Goal: Book appointment/travel/reservation

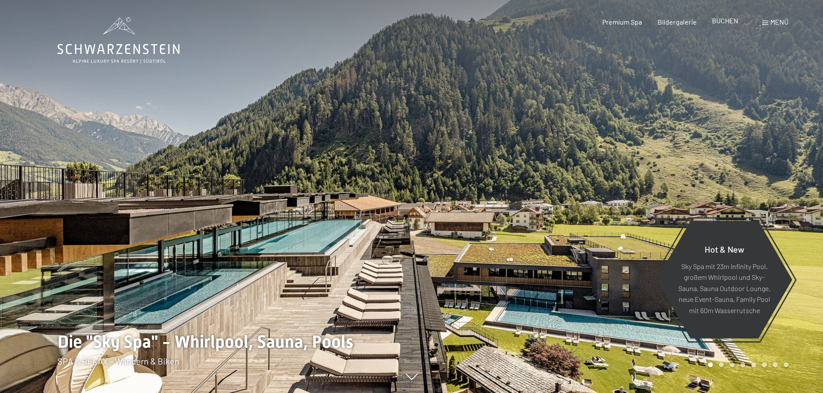
click at [723, 24] on span "BUCHEN" at bounding box center [725, 20] width 26 height 8
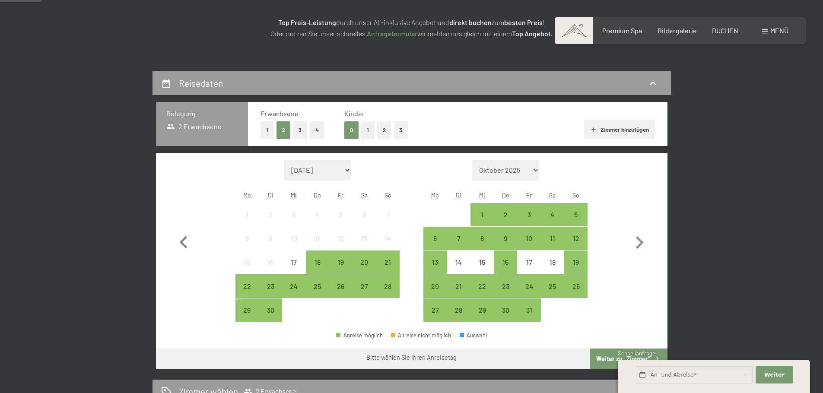
scroll to position [173, 0]
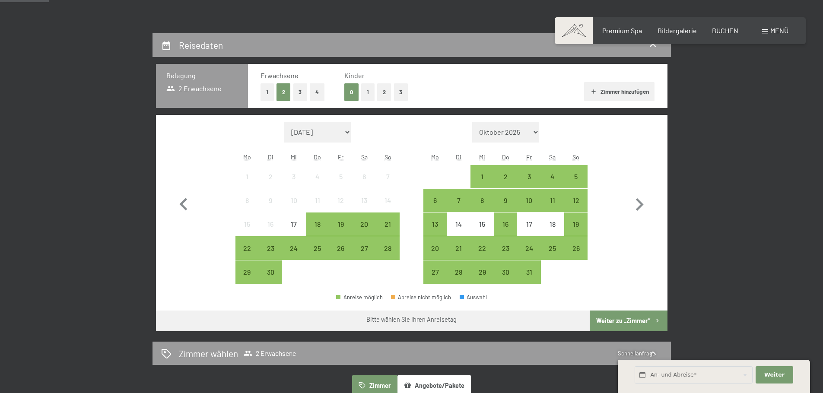
click at [389, 224] on span "Einwilligung Marketing*" at bounding box center [364, 221] width 71 height 9
click at [325, 224] on input "Einwilligung Marketing*" at bounding box center [320, 221] width 9 height 9
click at [387, 224] on span "Einwilligung Marketing*" at bounding box center [364, 221] width 71 height 9
checkbox input "true"
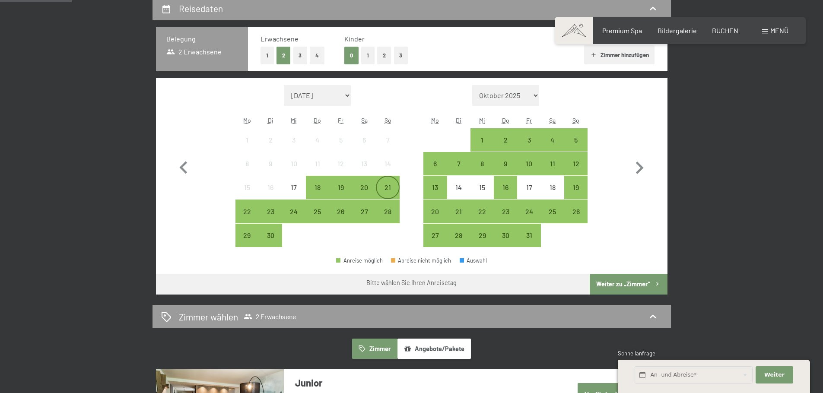
scroll to position [259, 0]
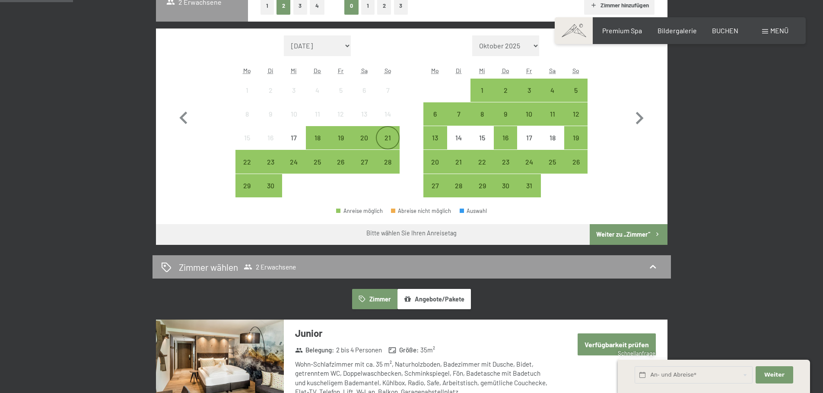
click at [389, 140] on div "21" at bounding box center [388, 145] width 22 height 22
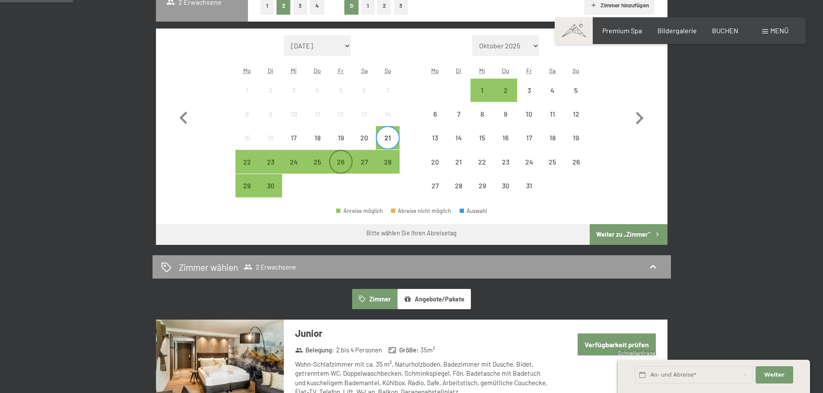
click at [342, 159] on div "26" at bounding box center [341, 170] width 22 height 22
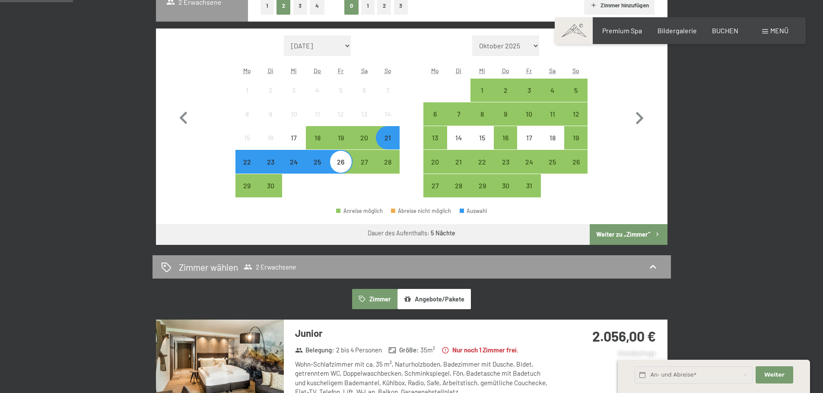
click at [624, 235] on button "Weiter zu „Zimmer“" at bounding box center [628, 234] width 77 height 21
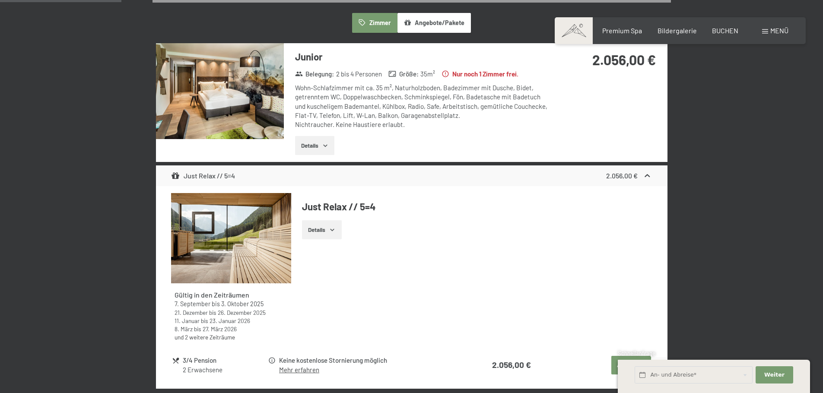
scroll to position [206, 0]
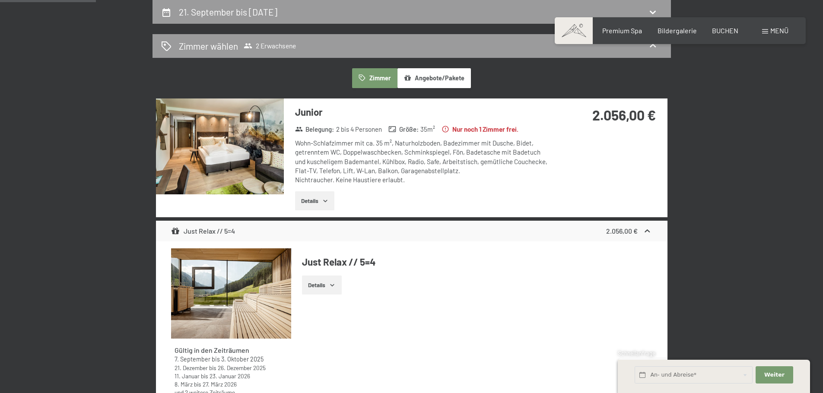
click at [236, 157] on img at bounding box center [220, 147] width 128 height 96
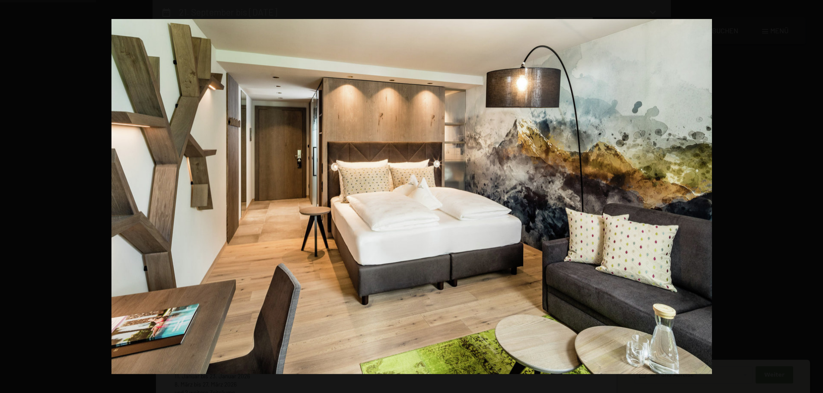
click at [814, 197] on button "button" at bounding box center [808, 196] width 30 height 43
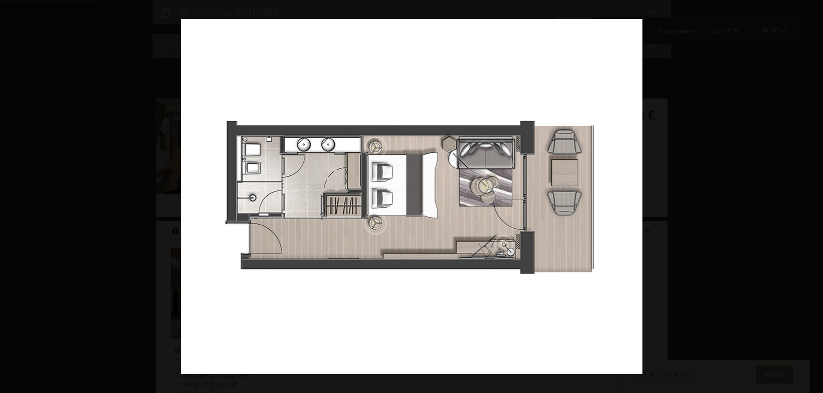
click at [814, 197] on button "button" at bounding box center [808, 196] width 30 height 43
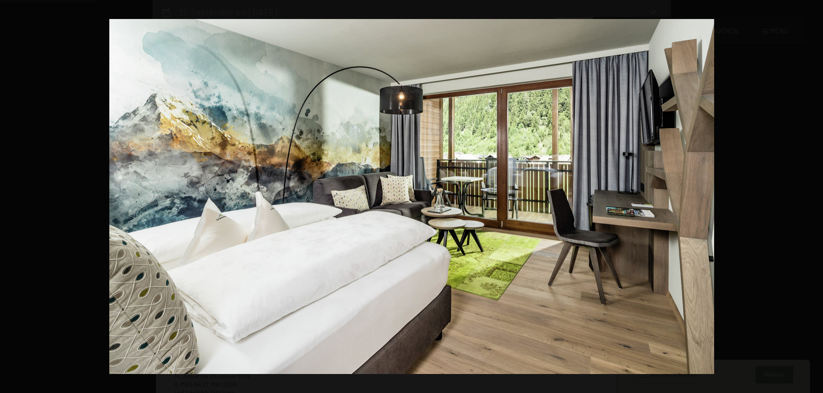
click at [814, 197] on button "button" at bounding box center [808, 196] width 30 height 43
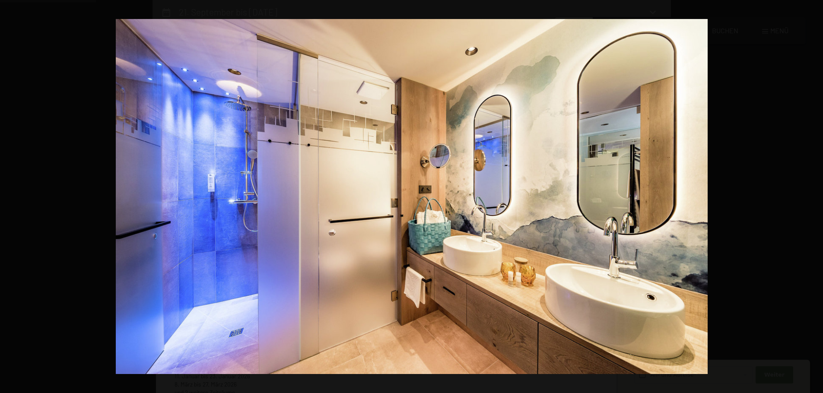
click at [814, 197] on button "button" at bounding box center [808, 196] width 30 height 43
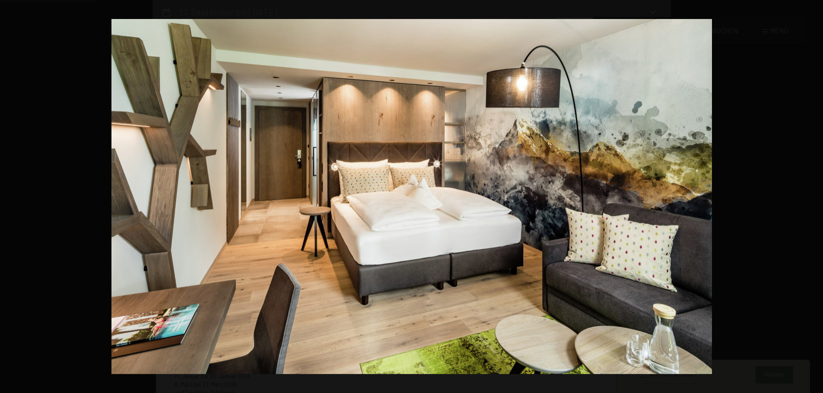
click at [814, 197] on button "button" at bounding box center [808, 196] width 30 height 43
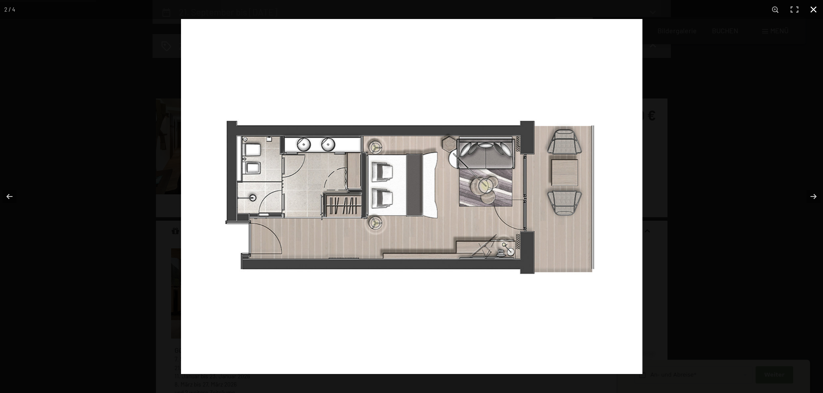
click at [814, 11] on button "button" at bounding box center [813, 9] width 19 height 19
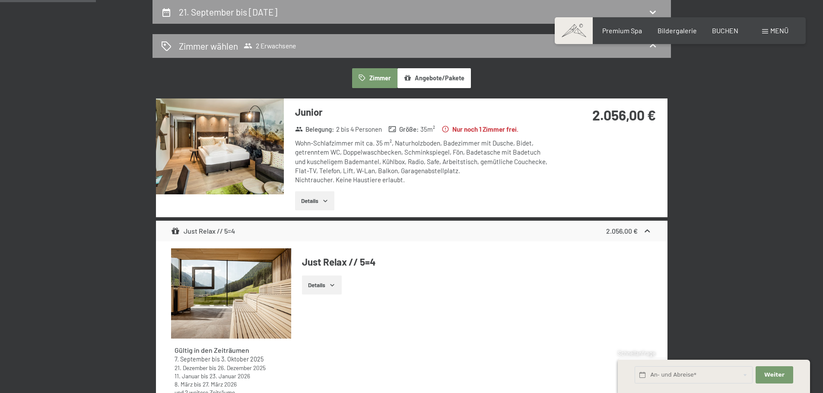
click at [326, 201] on icon "button" at bounding box center [325, 200] width 7 height 7
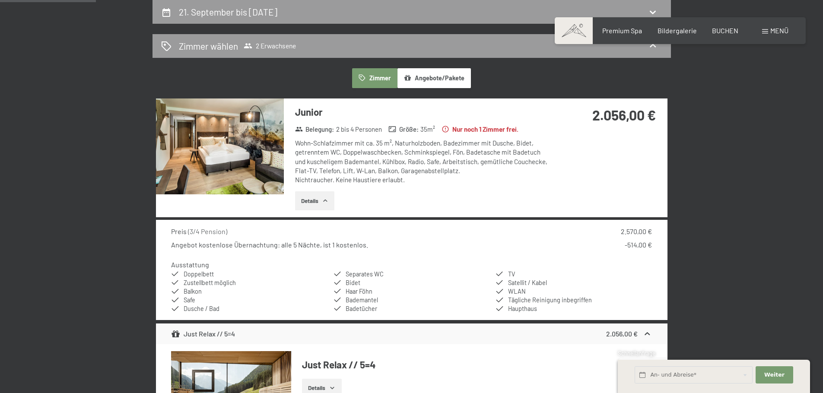
click at [323, 198] on icon "button" at bounding box center [325, 200] width 7 height 7
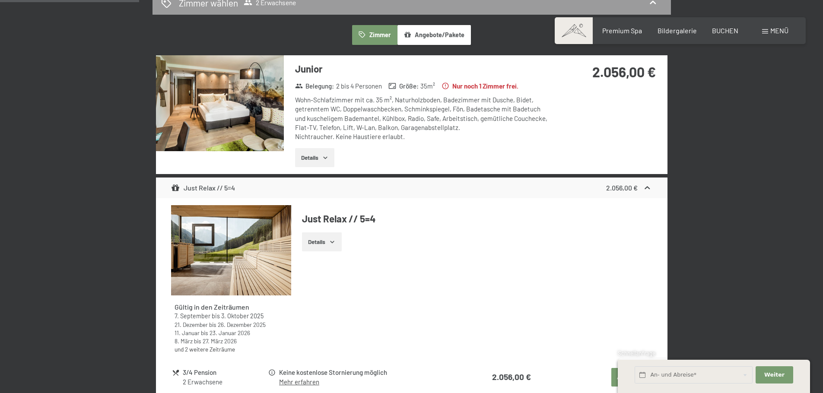
scroll to position [422, 0]
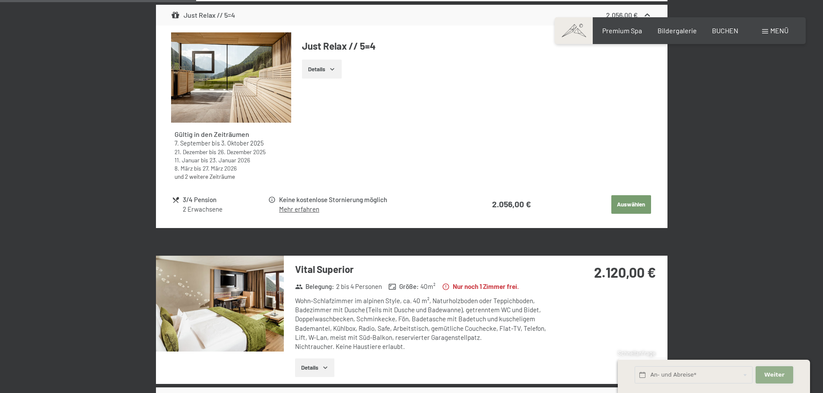
click at [781, 372] on span "Weiter" at bounding box center [774, 375] width 20 height 8
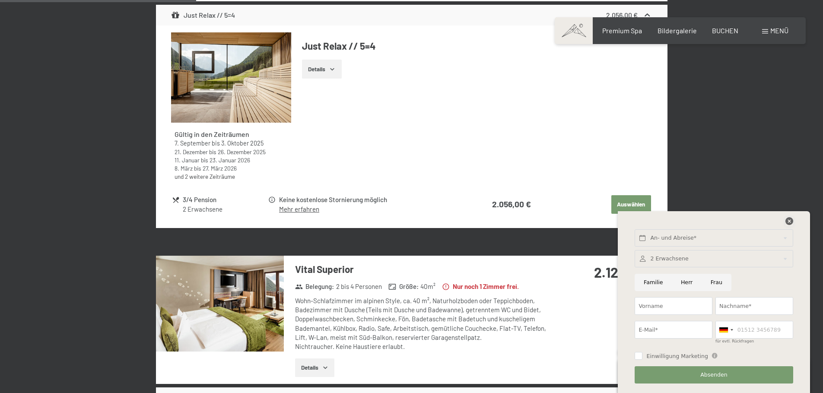
click at [791, 220] on icon at bounding box center [790, 221] width 8 height 8
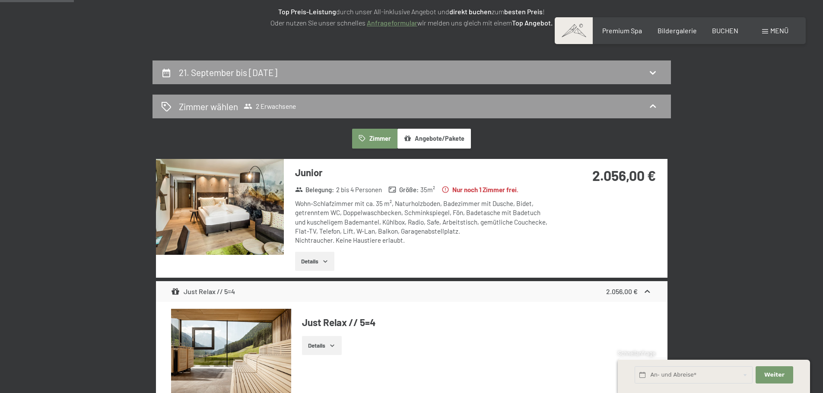
scroll to position [0, 0]
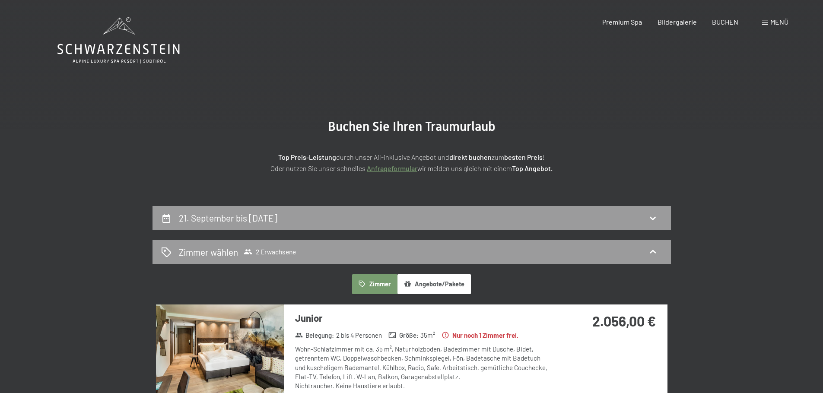
click at [152, 55] on icon at bounding box center [118, 40] width 122 height 46
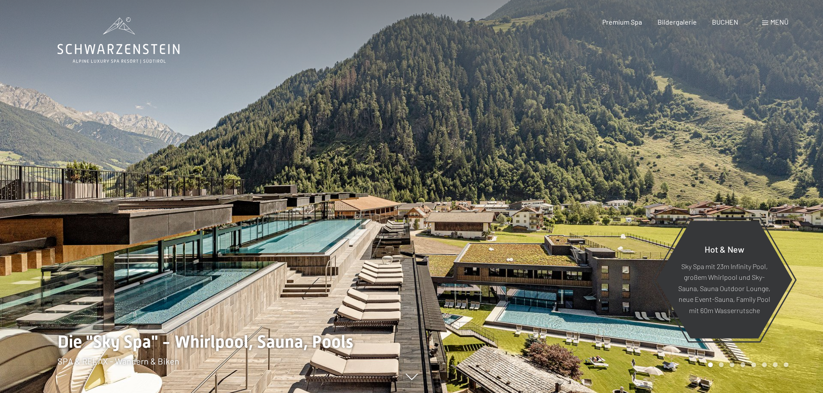
click at [134, 52] on icon at bounding box center [118, 49] width 122 height 10
click at [764, 22] on span at bounding box center [765, 23] width 6 height 4
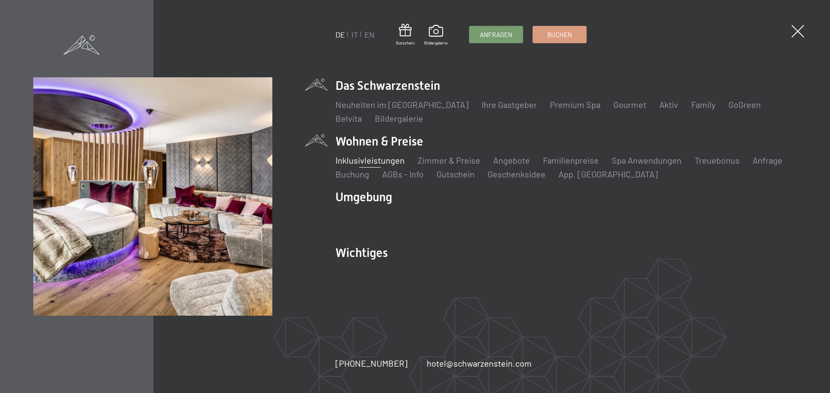
click at [355, 159] on link "Inklusivleistungen" at bounding box center [369, 160] width 69 height 10
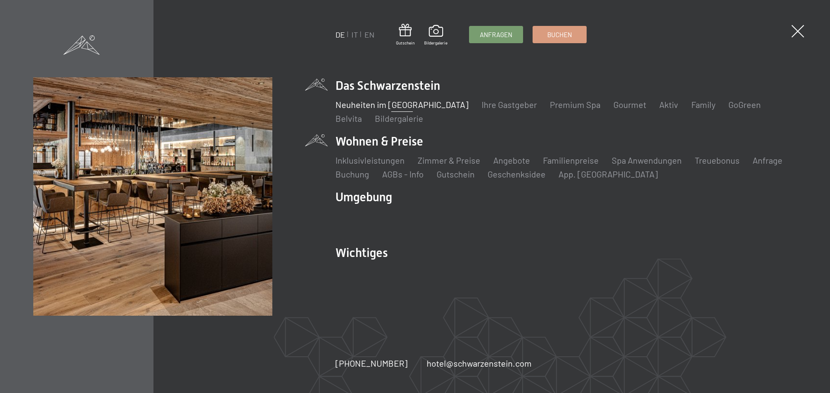
click at [358, 103] on link "Neuheiten im [GEOGRAPHIC_DATA]" at bounding box center [401, 104] width 133 height 10
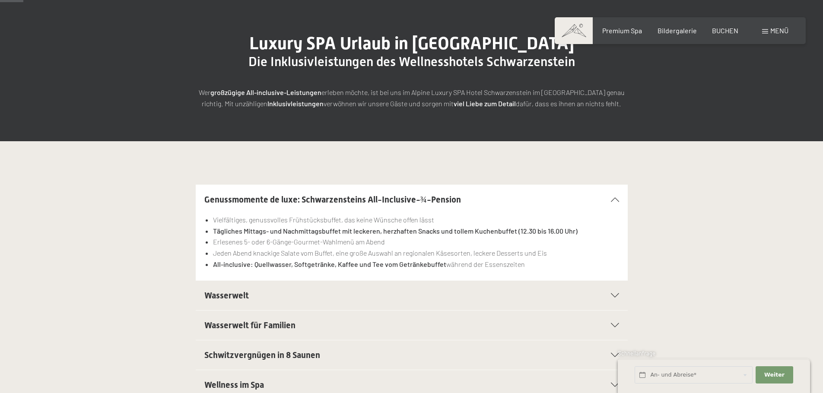
scroll to position [86, 0]
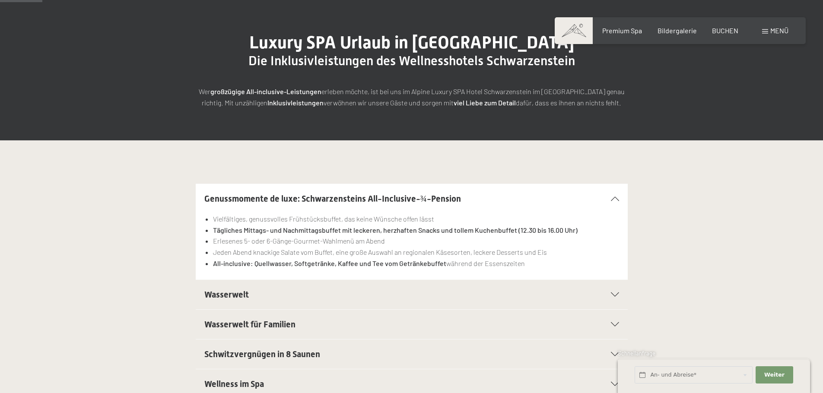
click at [504, 292] on h2 "Wasserwelt" at bounding box center [390, 295] width 373 height 12
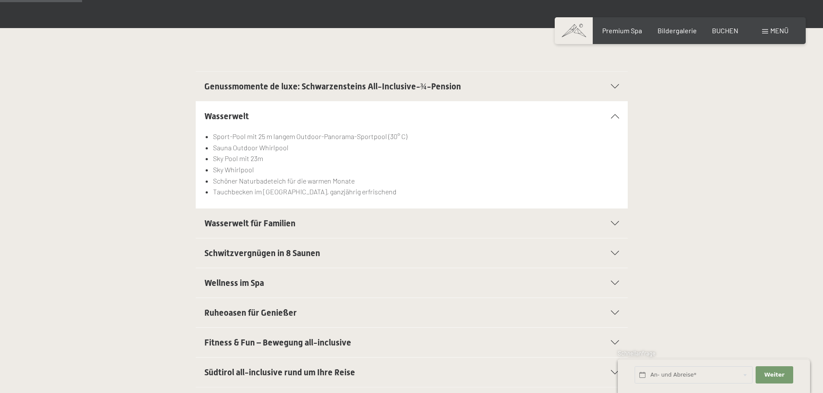
scroll to position [216, 0]
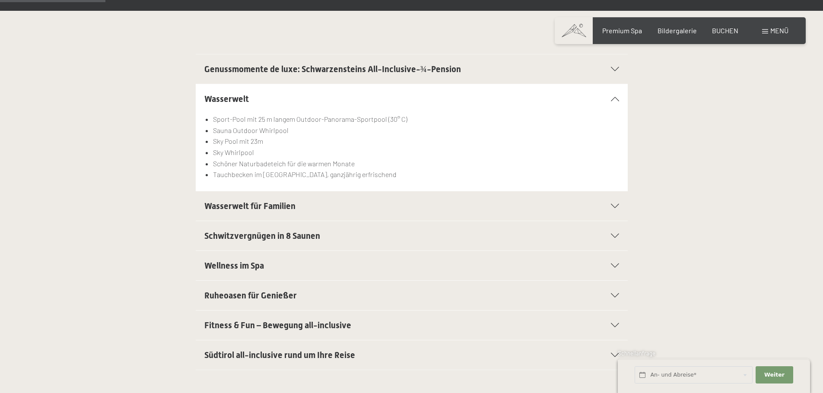
click at [494, 230] on h2 "Schwitzvergnügen in 8 Saunen" at bounding box center [390, 236] width 373 height 12
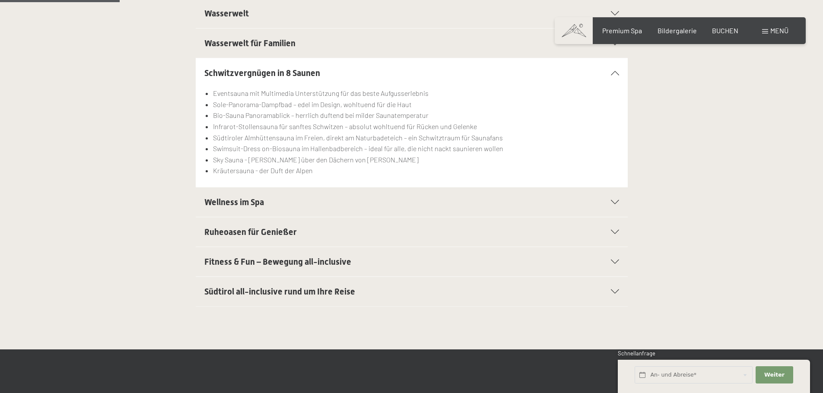
scroll to position [302, 0]
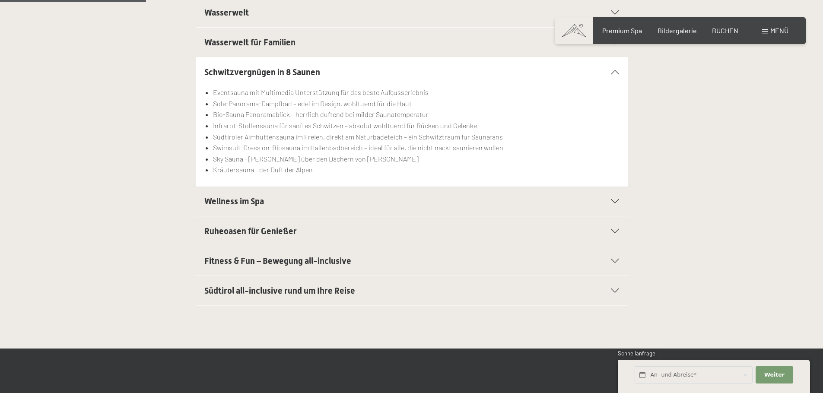
click at [482, 223] on div "Ruheoasen für Genießer" at bounding box center [411, 230] width 415 height 29
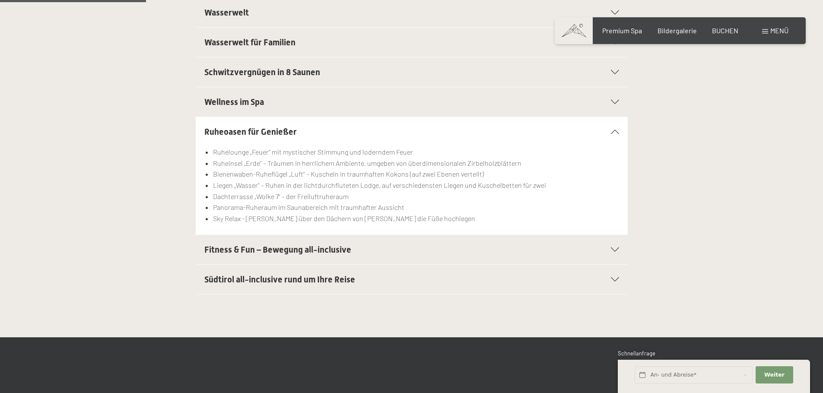
click at [426, 275] on h2 "Südtirol all-inclusive rund um Ihre Reise" at bounding box center [390, 280] width 373 height 12
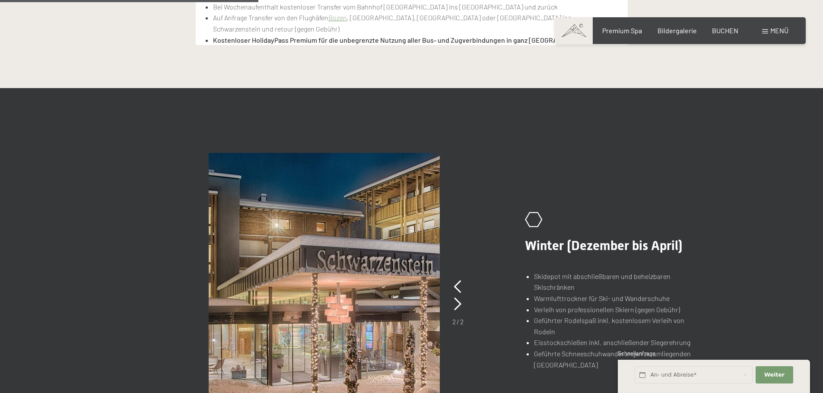
scroll to position [605, 0]
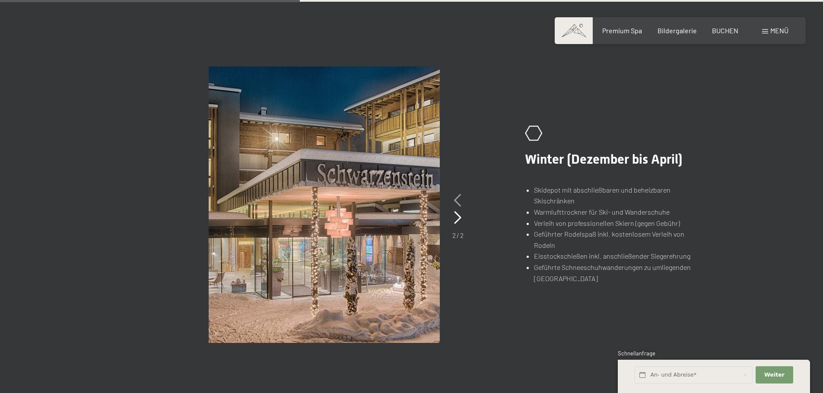
click at [456, 198] on icon at bounding box center [457, 200] width 7 height 13
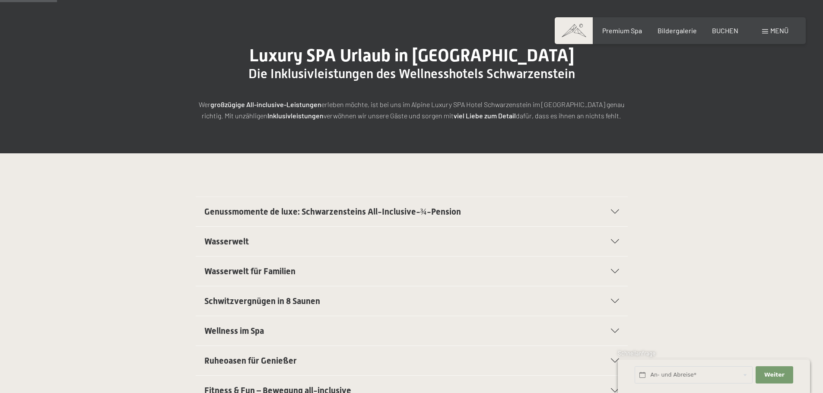
scroll to position [130, 0]
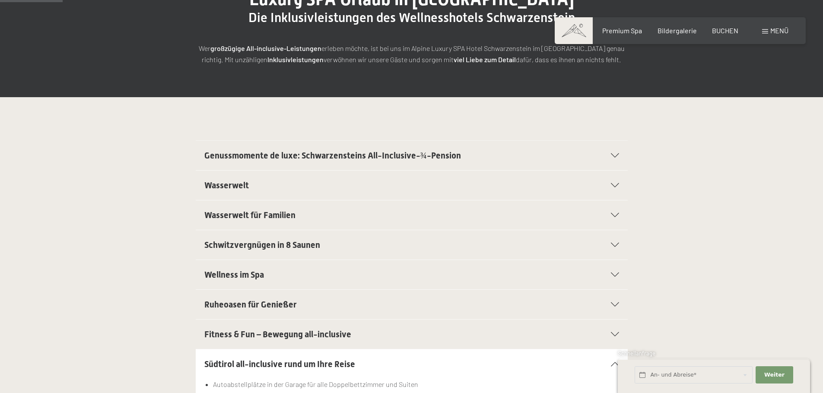
click at [359, 191] on h2 "Wasserwelt" at bounding box center [390, 185] width 373 height 12
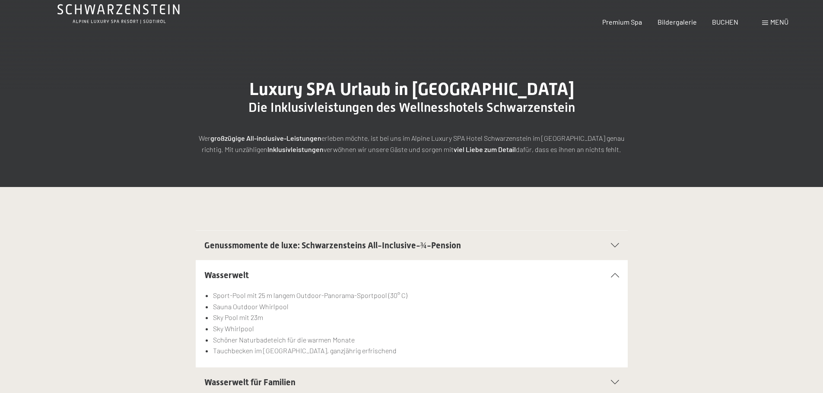
scroll to position [0, 0]
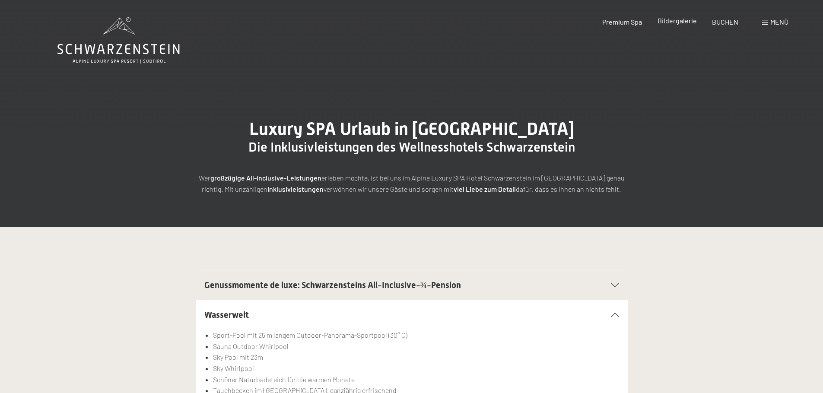
click at [675, 23] on span "Bildergalerie" at bounding box center [677, 20] width 39 height 8
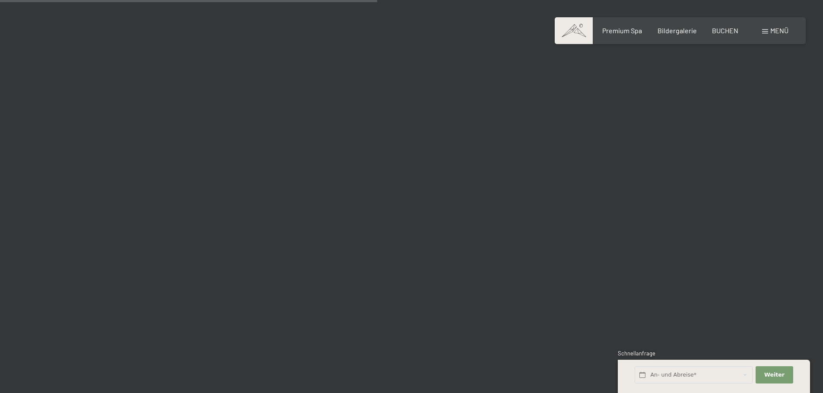
scroll to position [5013, 0]
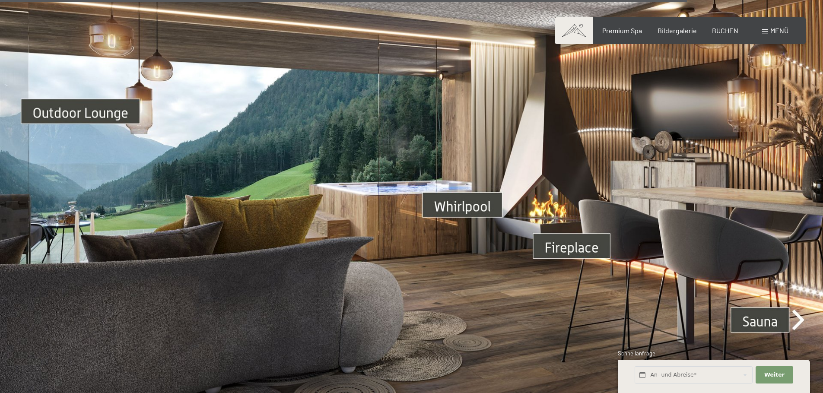
click at [445, 197] on img at bounding box center [411, 192] width 823 height 463
click at [98, 107] on img at bounding box center [411, 192] width 823 height 463
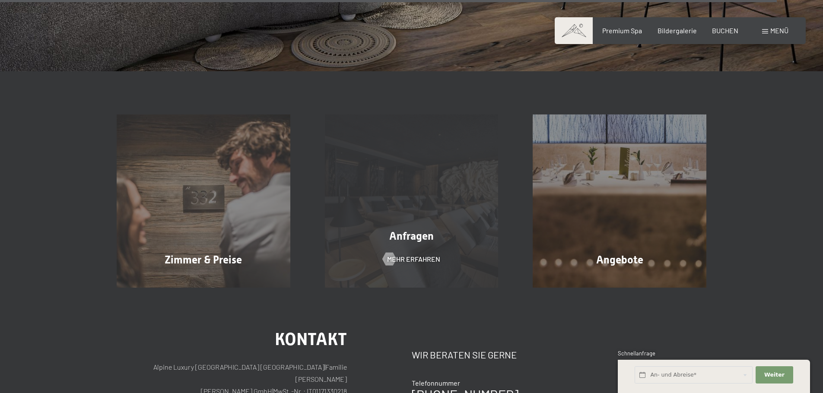
scroll to position [3457, 0]
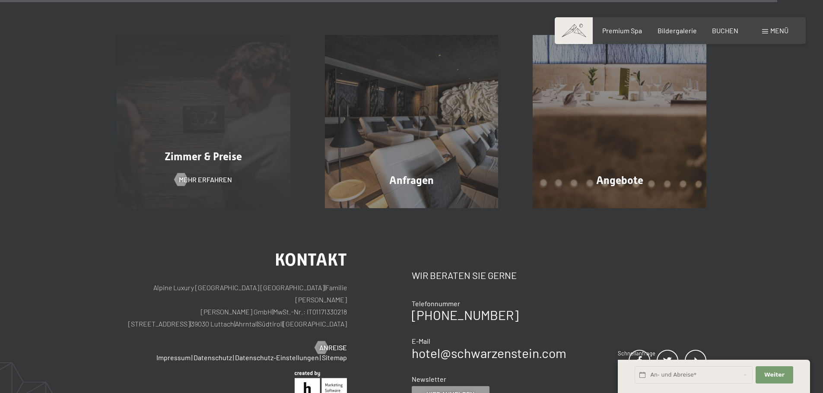
click at [232, 166] on div "Zimmer & Preise Mehr erfahren" at bounding box center [203, 122] width 208 height 174
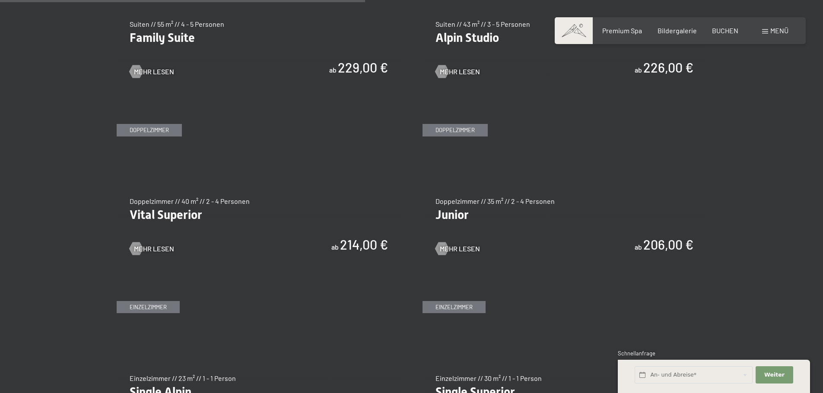
scroll to position [1253, 0]
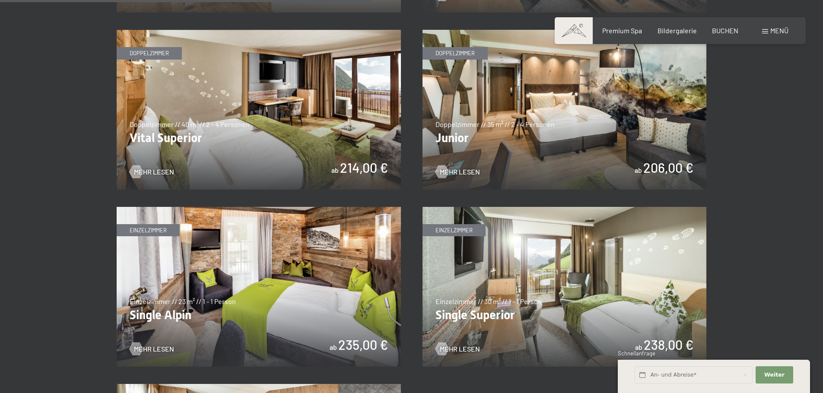
click at [500, 137] on img at bounding box center [565, 110] width 284 height 160
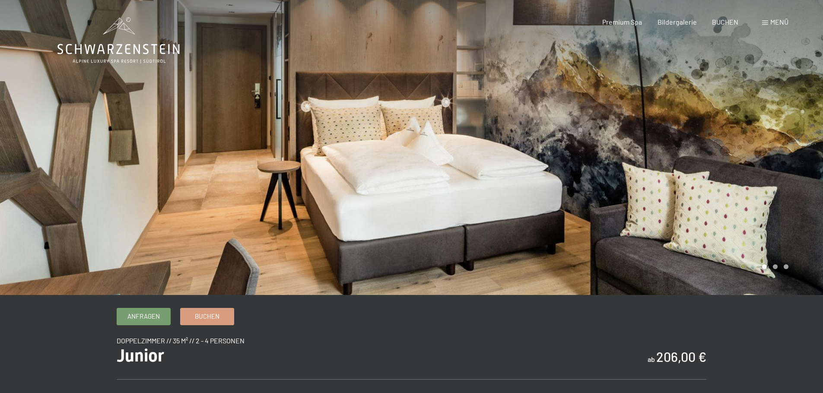
click at [614, 141] on div at bounding box center [618, 147] width 412 height 295
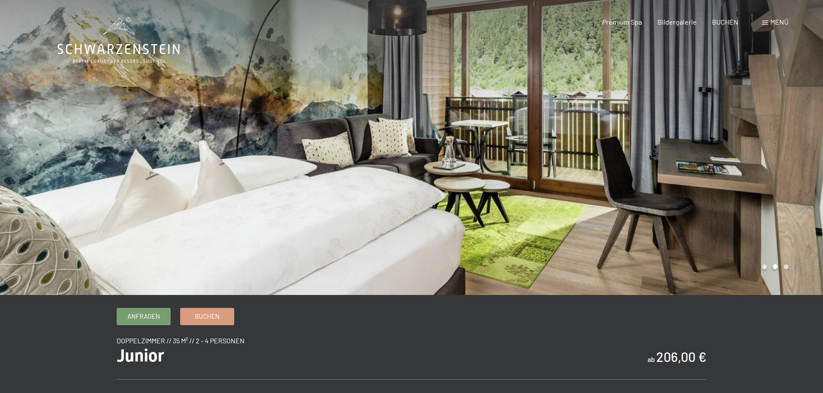
click at [614, 141] on div at bounding box center [618, 147] width 412 height 295
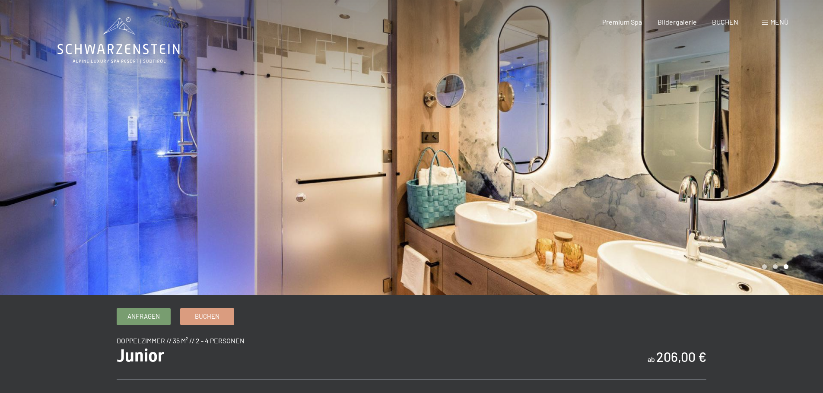
click at [614, 141] on div at bounding box center [618, 147] width 412 height 295
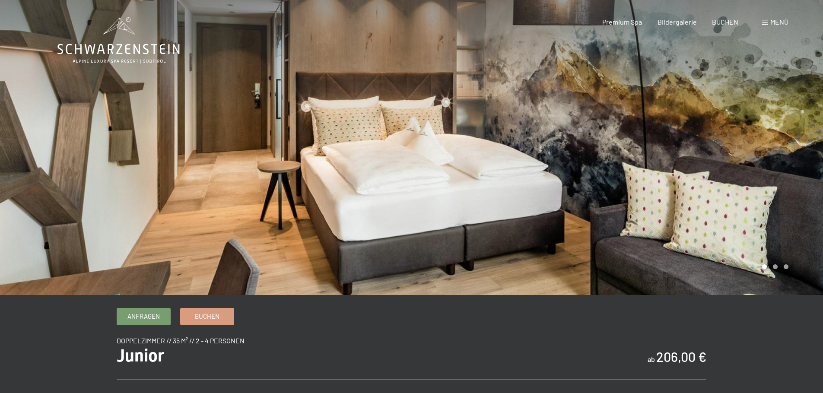
click at [614, 141] on div at bounding box center [618, 147] width 412 height 295
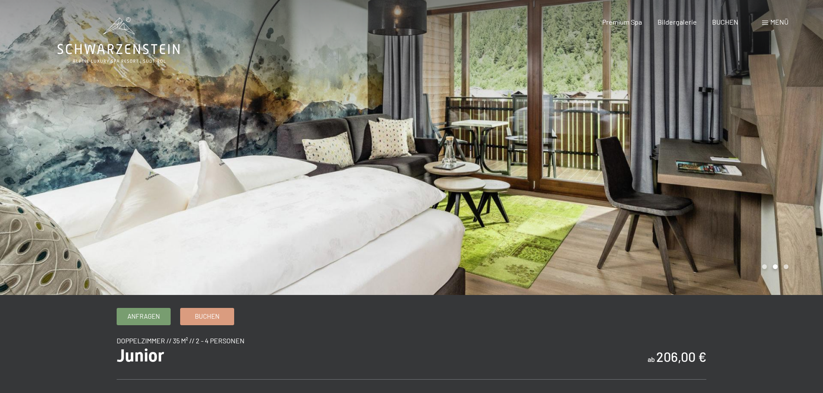
click at [614, 141] on div at bounding box center [618, 147] width 412 height 295
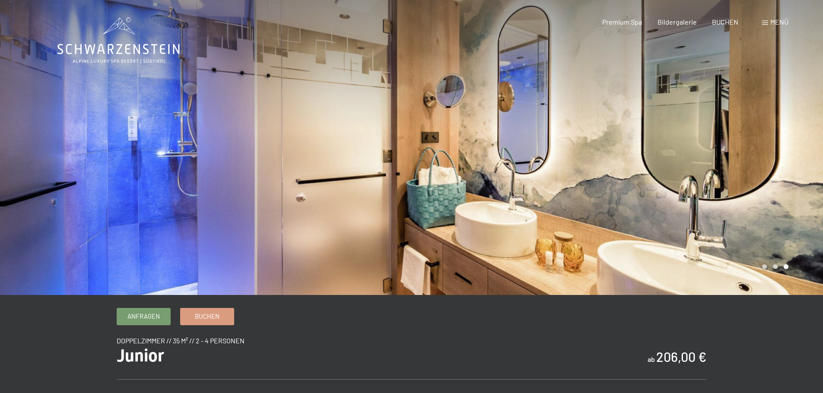
click at [128, 38] on icon at bounding box center [118, 40] width 122 height 46
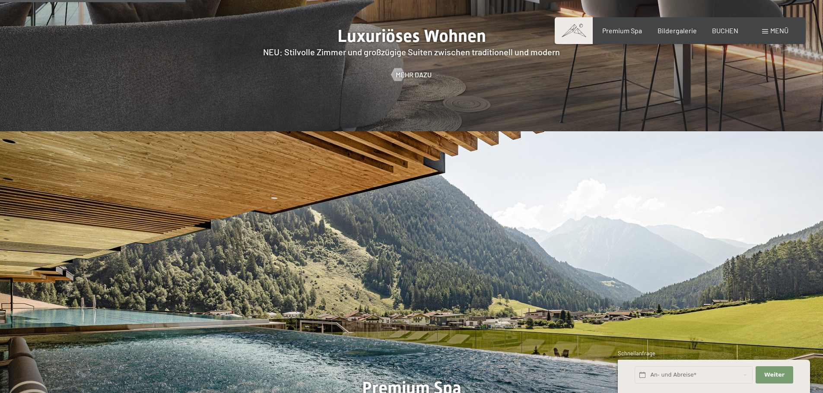
scroll to position [1167, 0]
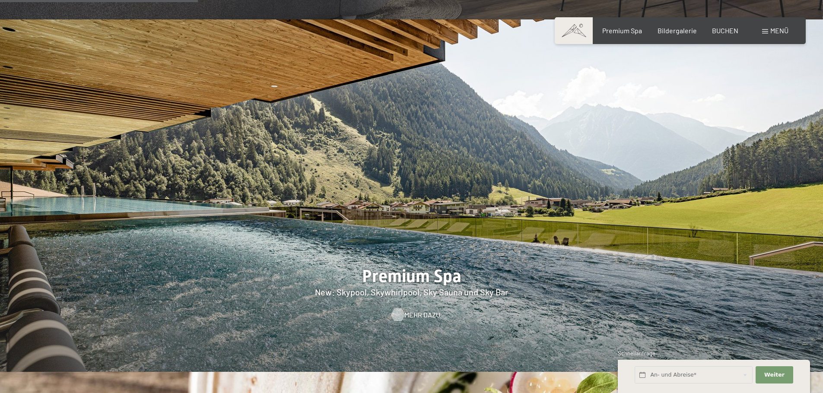
click at [412, 310] on span "Mehr dazu" at bounding box center [422, 315] width 36 height 10
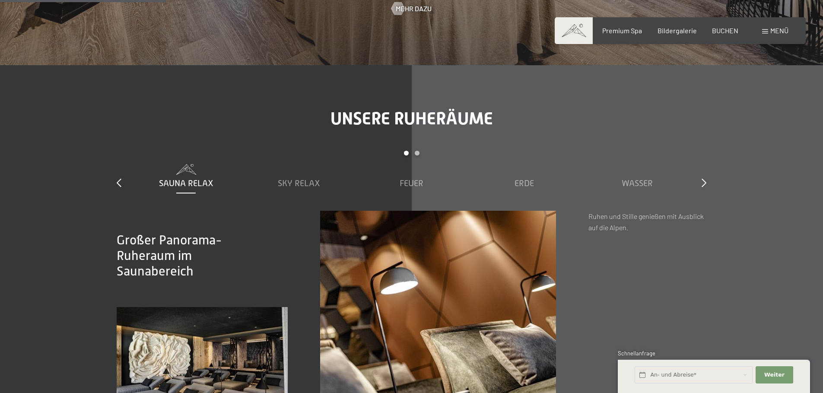
scroll to position [1296, 0]
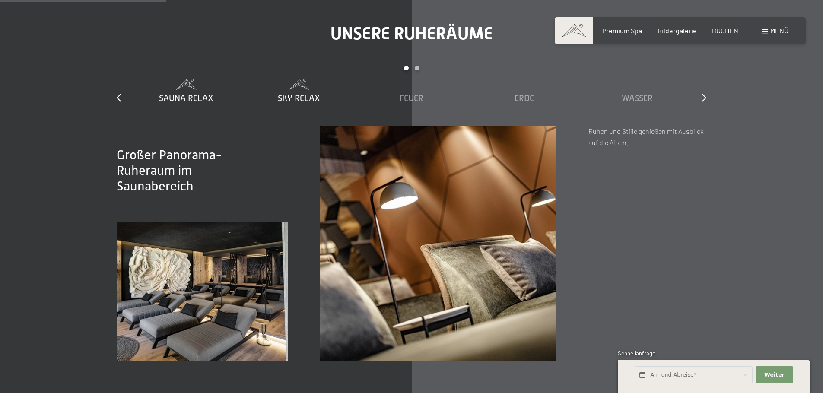
click at [309, 98] on span "Sky Relax" at bounding box center [299, 98] width 42 height 10
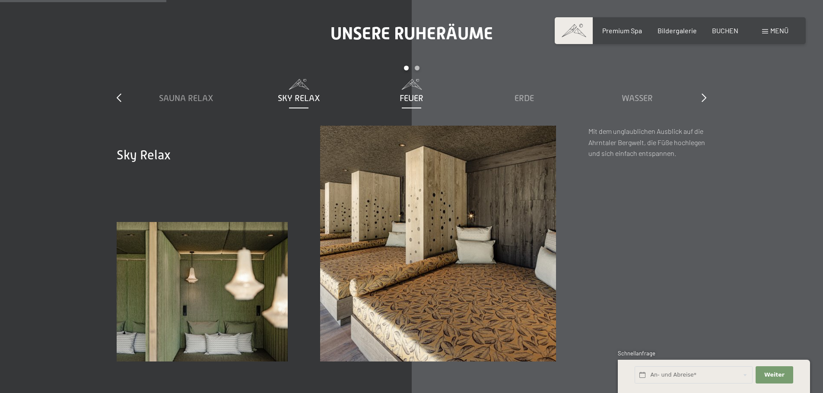
click at [400, 96] on span "Feuer" at bounding box center [412, 98] width 24 height 10
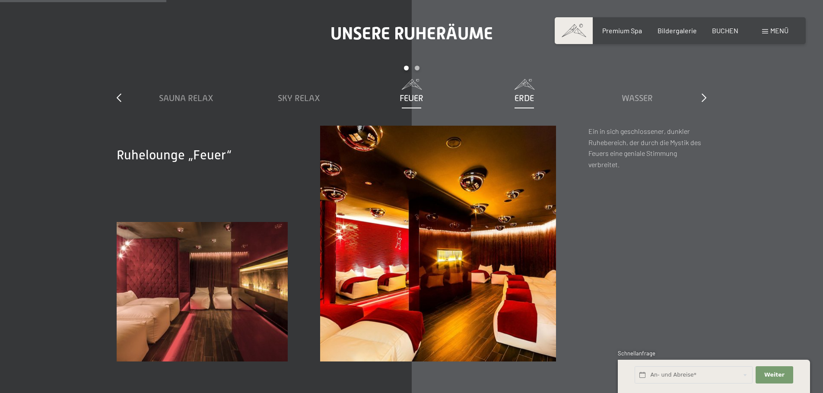
click at [520, 99] on span "Erde" at bounding box center [524, 98] width 19 height 10
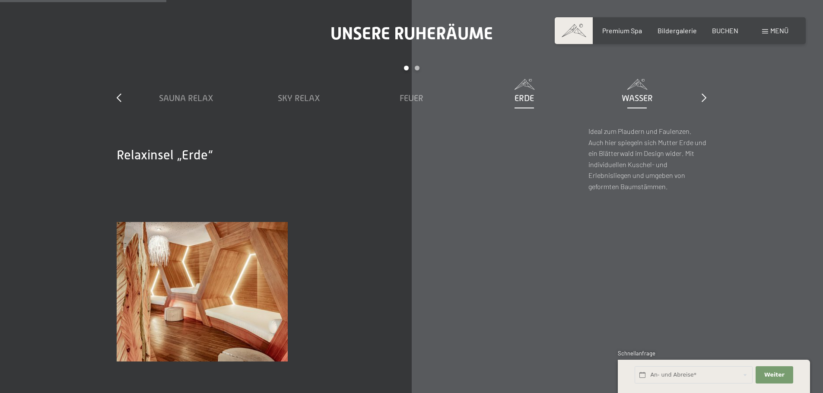
click at [633, 99] on span "Wasser" at bounding box center [637, 98] width 31 height 10
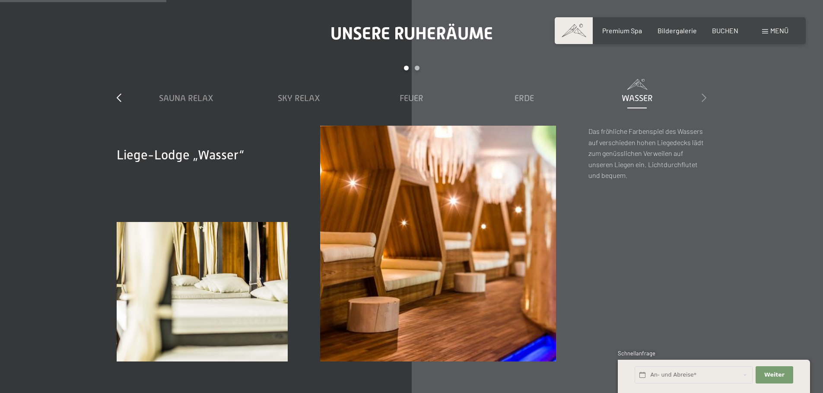
click at [702, 98] on icon at bounding box center [704, 97] width 5 height 9
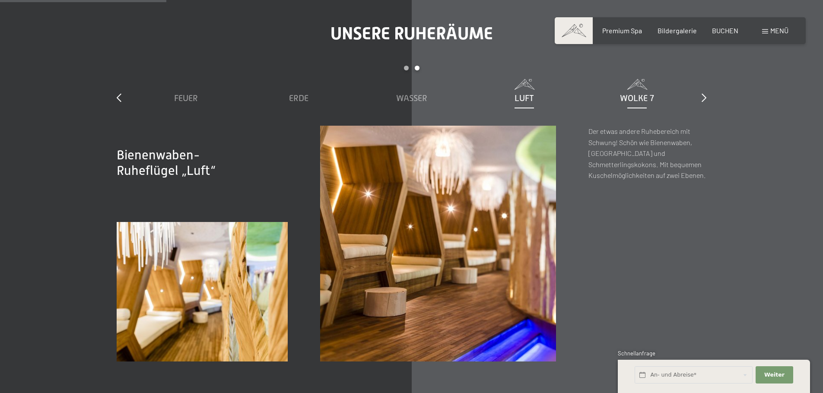
click at [621, 95] on span "Wolke 7" at bounding box center [637, 98] width 34 height 10
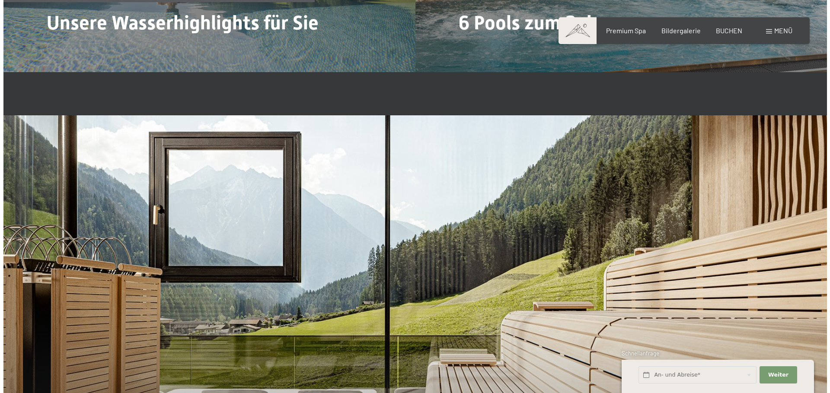
scroll to position [2420, 0]
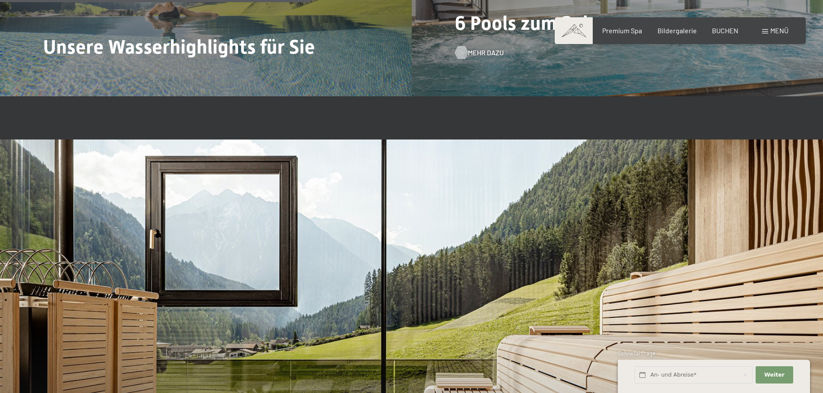
click at [493, 52] on span "Mehr dazu" at bounding box center [486, 53] width 36 height 10
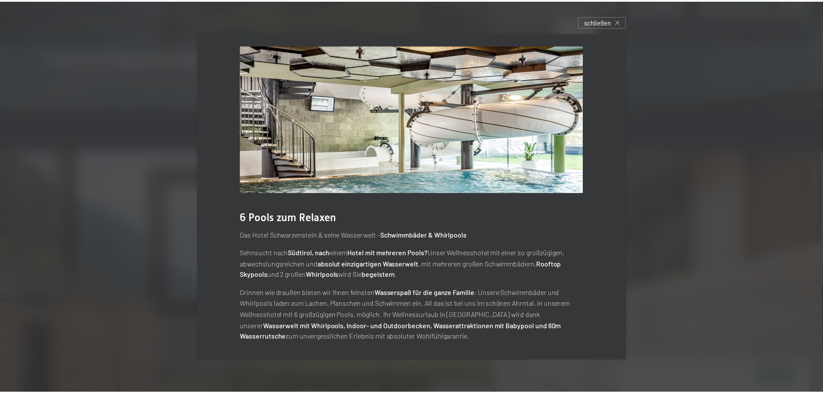
scroll to position [9, 0]
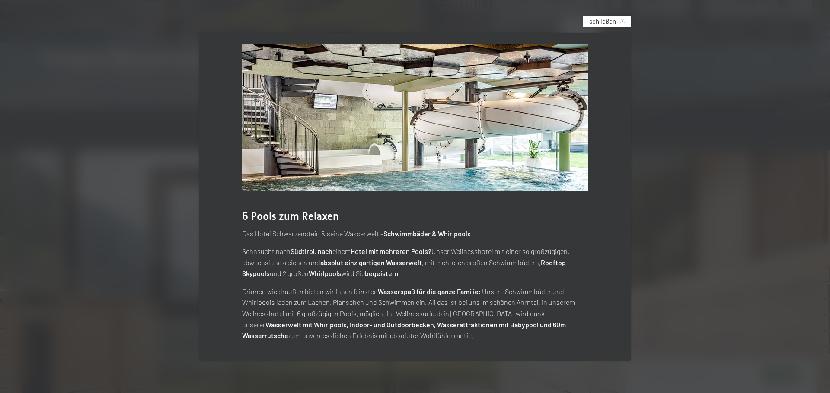
click at [614, 24] on span "schließen" at bounding box center [602, 21] width 27 height 9
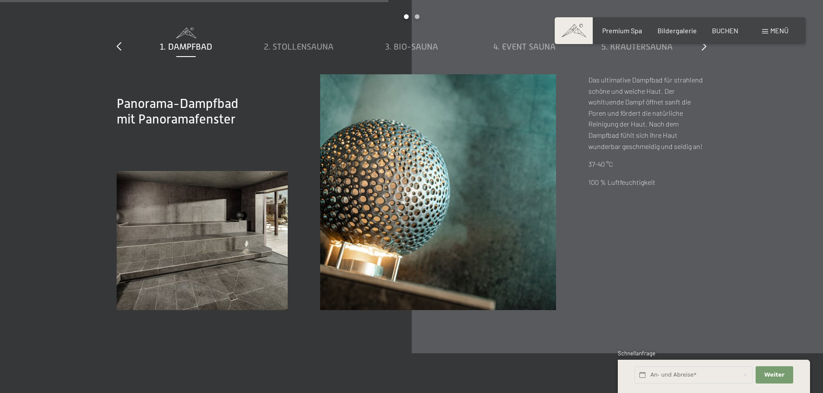
scroll to position [3025, 0]
click at [288, 50] on span "2. Stollensauna" at bounding box center [299, 46] width 70 height 10
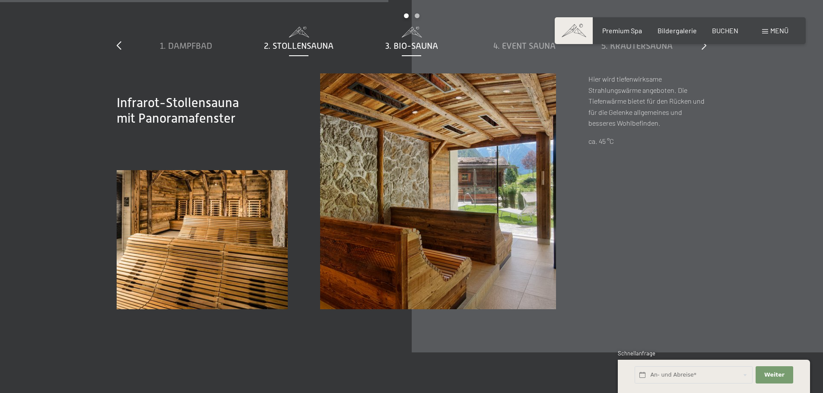
click at [433, 48] on span "3. Bio-Sauna" at bounding box center [411, 46] width 53 height 10
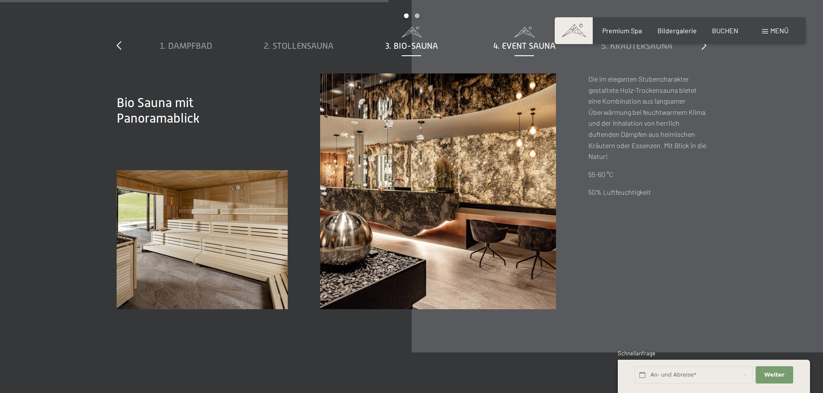
click at [504, 48] on span "4. Event Sauna" at bounding box center [524, 46] width 62 height 10
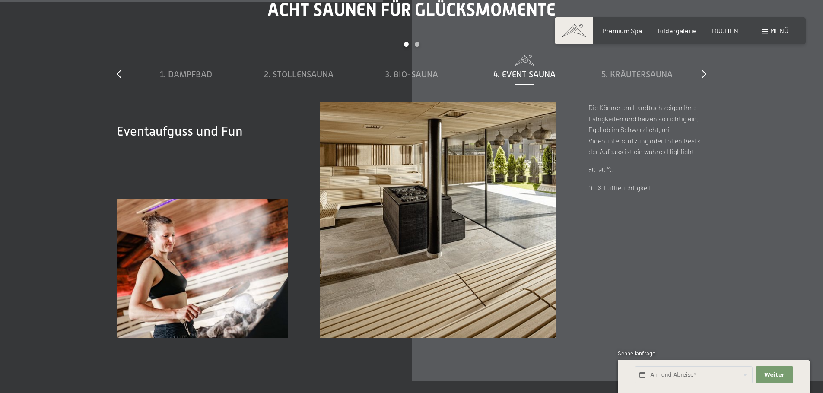
scroll to position [2982, 0]
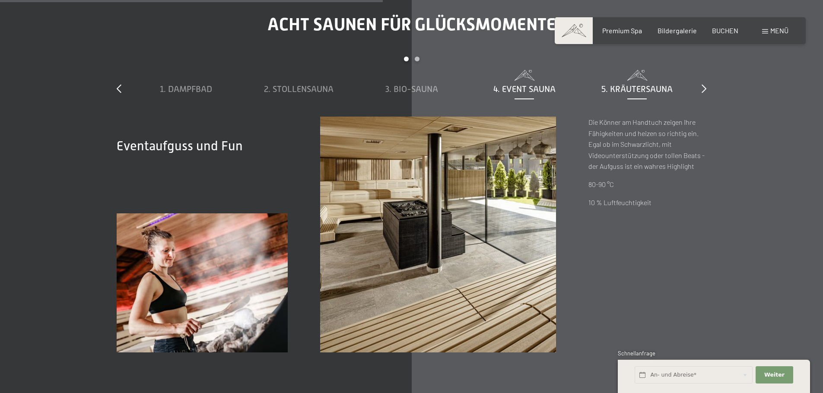
click at [620, 89] on span "5. Kräutersauna" at bounding box center [637, 89] width 71 height 10
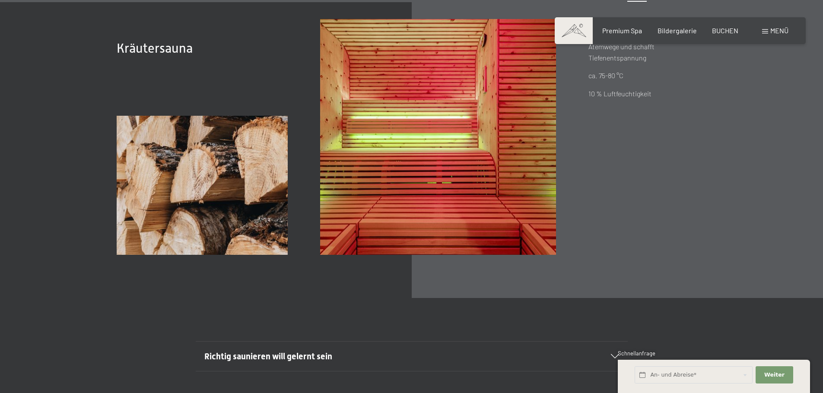
scroll to position [3198, 0]
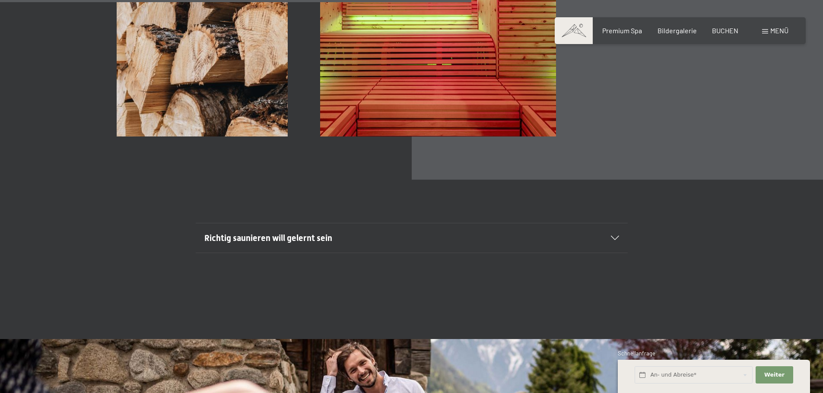
click at [308, 244] on h2 "Richtig saunieren will gelernt sein" at bounding box center [390, 238] width 373 height 12
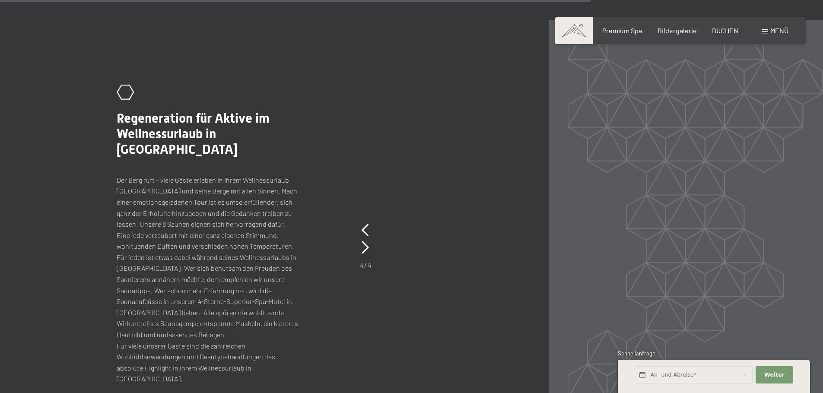
scroll to position [4105, 0]
